Goal: Navigation & Orientation: Find specific page/section

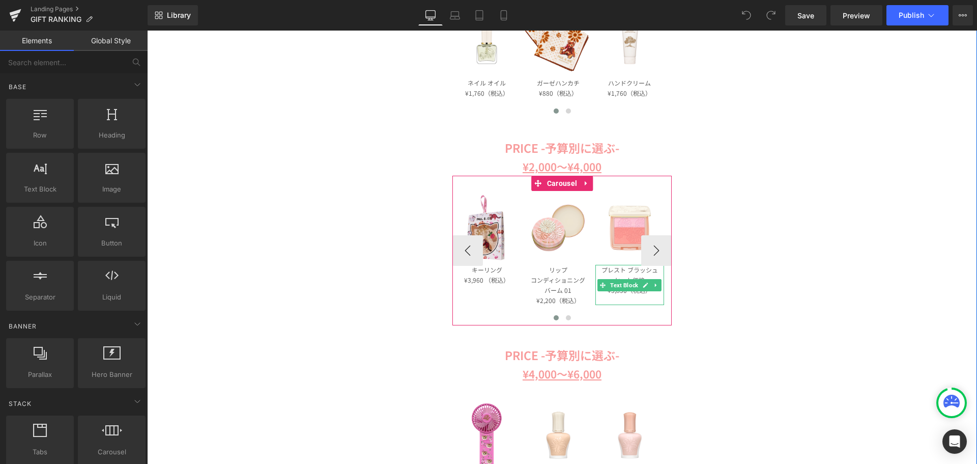
scroll to position [662, 0]
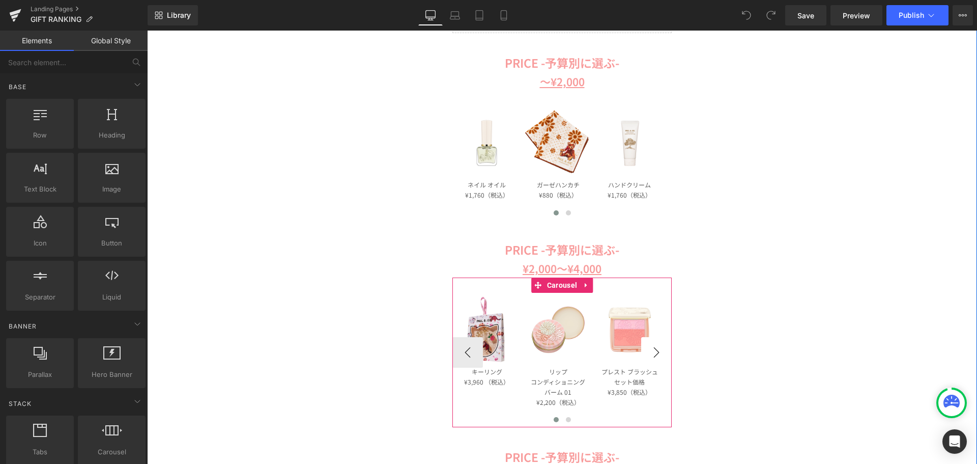
click at [654, 348] on button "›" at bounding box center [656, 352] width 31 height 31
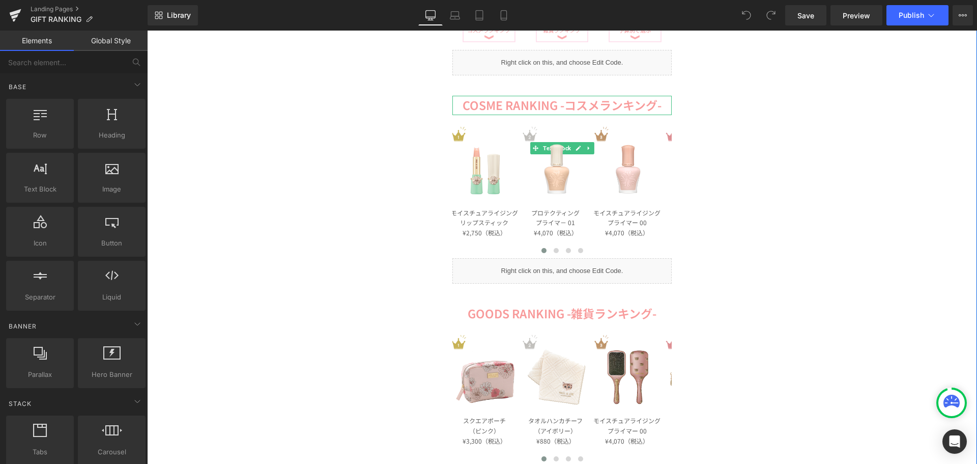
scroll to position [0, 0]
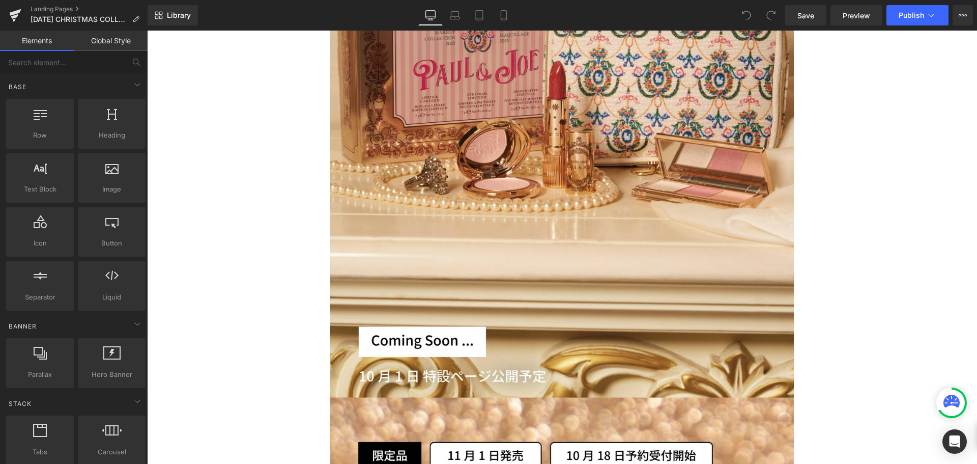
scroll to position [3309, 0]
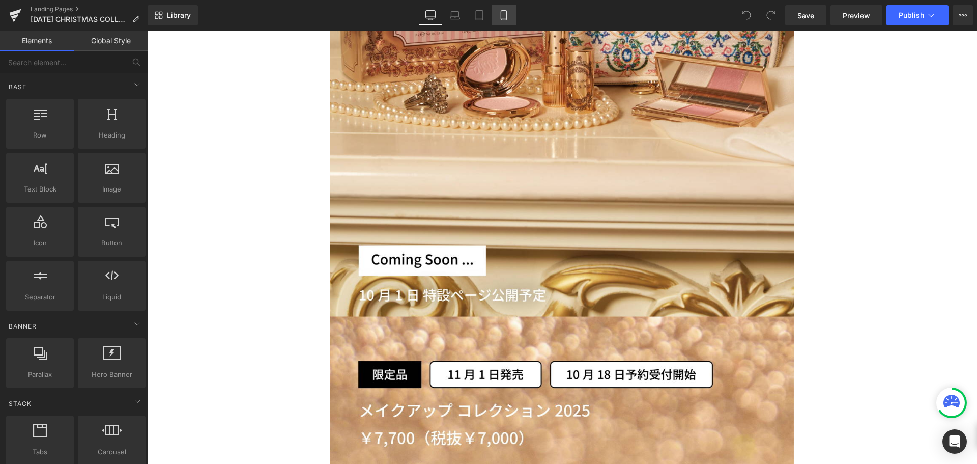
click at [511, 14] on link "Mobile" at bounding box center [504, 15] width 24 height 20
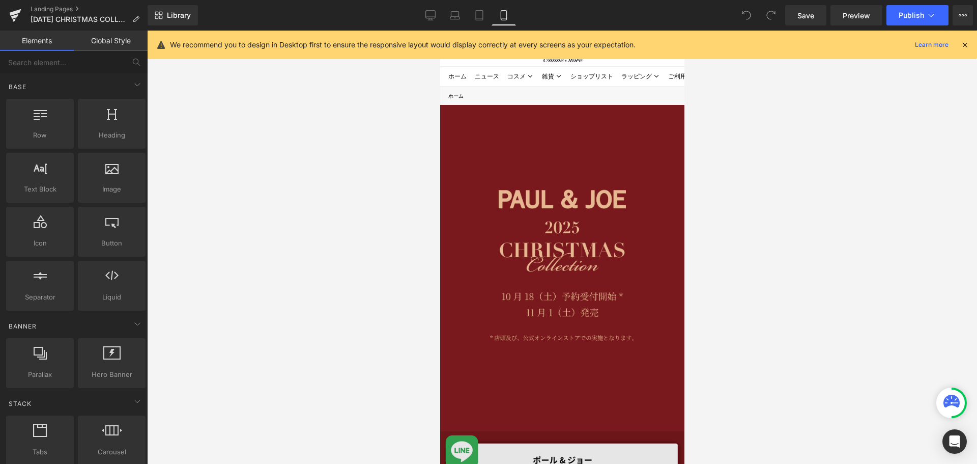
scroll to position [0, 0]
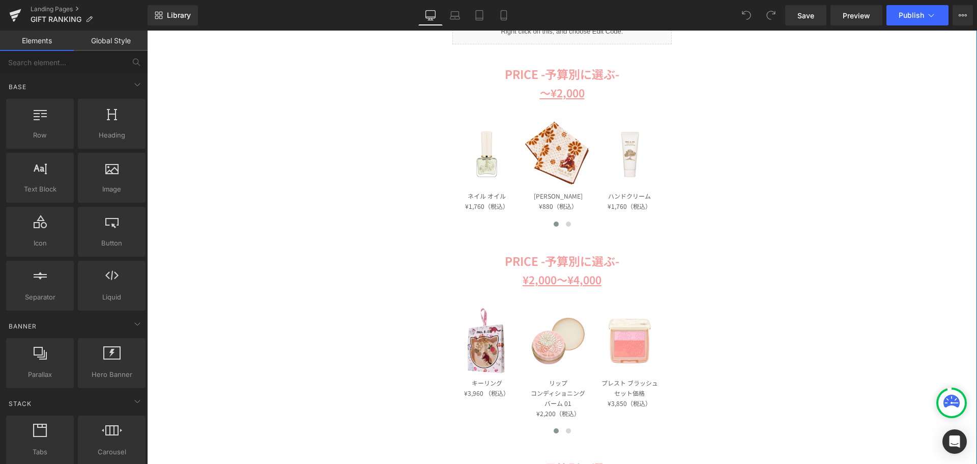
scroll to position [509, 0]
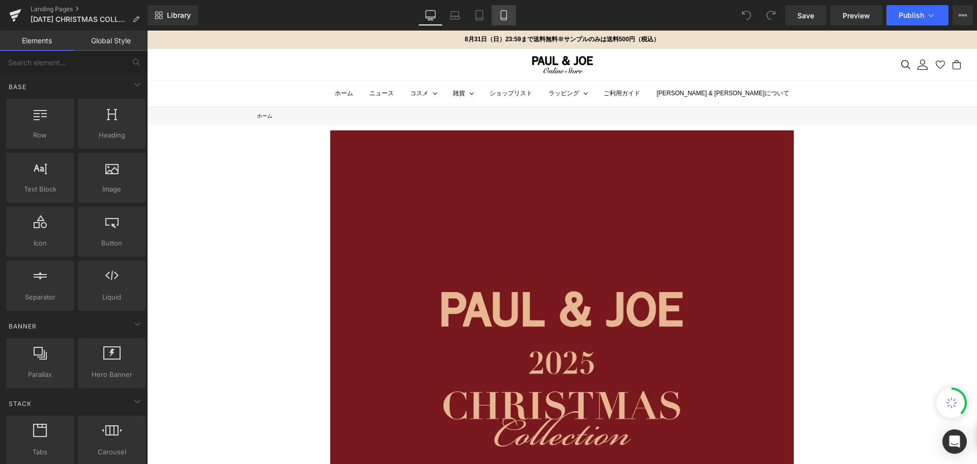
click at [504, 17] on icon at bounding box center [504, 15] width 10 height 10
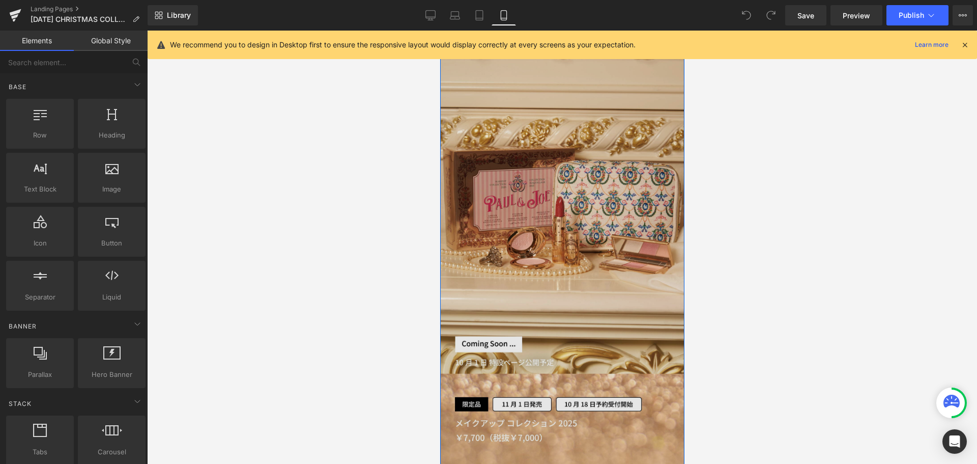
scroll to position [1629, 0]
